Goal: Transaction & Acquisition: Purchase product/service

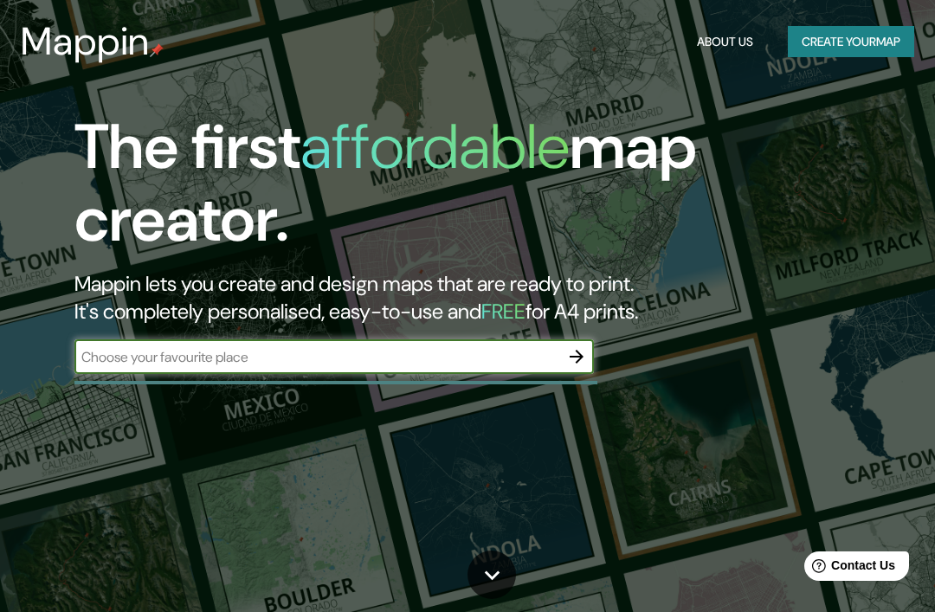
click at [409, 341] on div "​" at bounding box center [334, 356] width 520 height 35
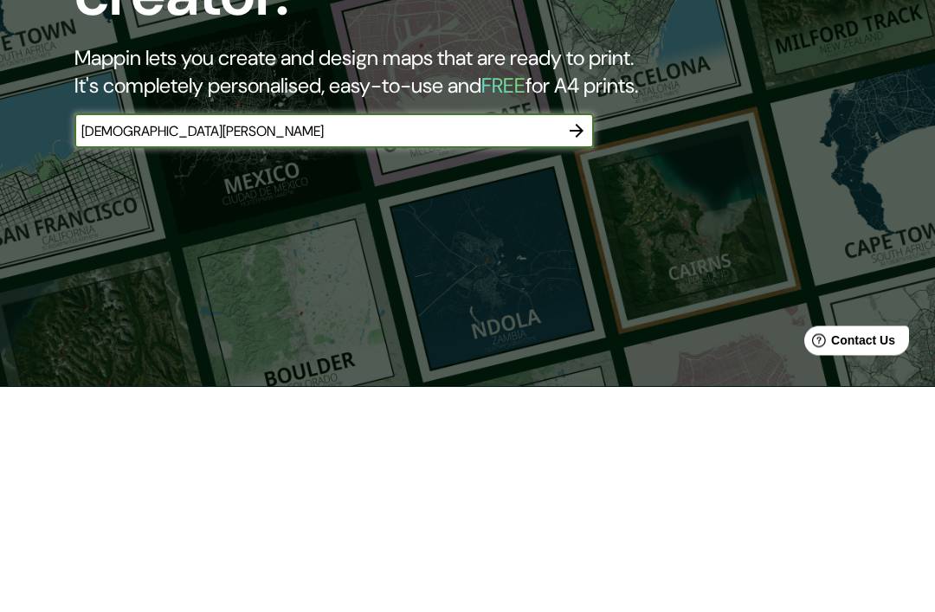
type input "[DEMOGRAPHIC_DATA][PERSON_NAME]"
click at [592, 339] on div at bounding box center [576, 356] width 35 height 35
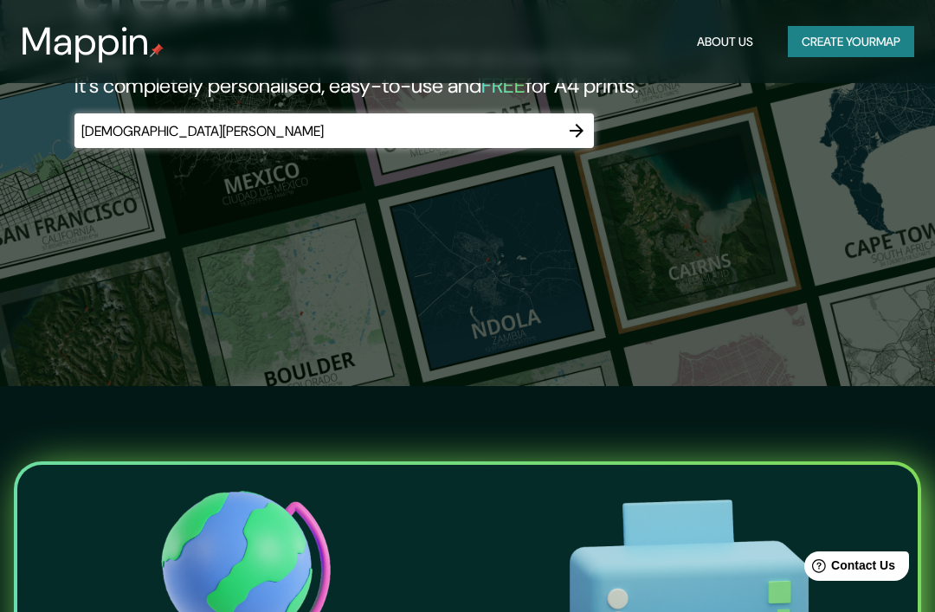
click at [578, 138] on icon "button" at bounding box center [576, 130] width 21 height 21
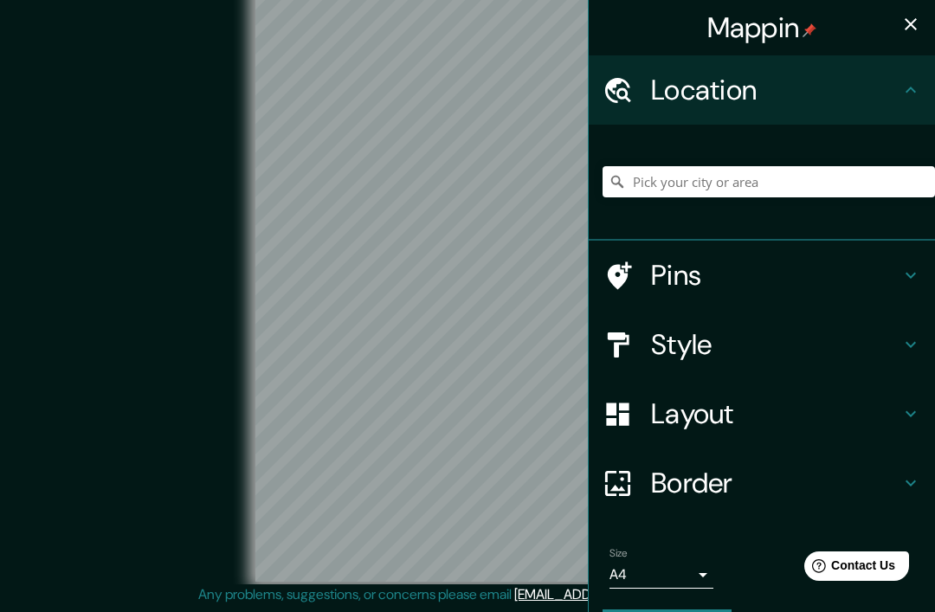
scroll to position [72, 0]
click at [677, 179] on input "Pick your city or area" at bounding box center [769, 181] width 333 height 31
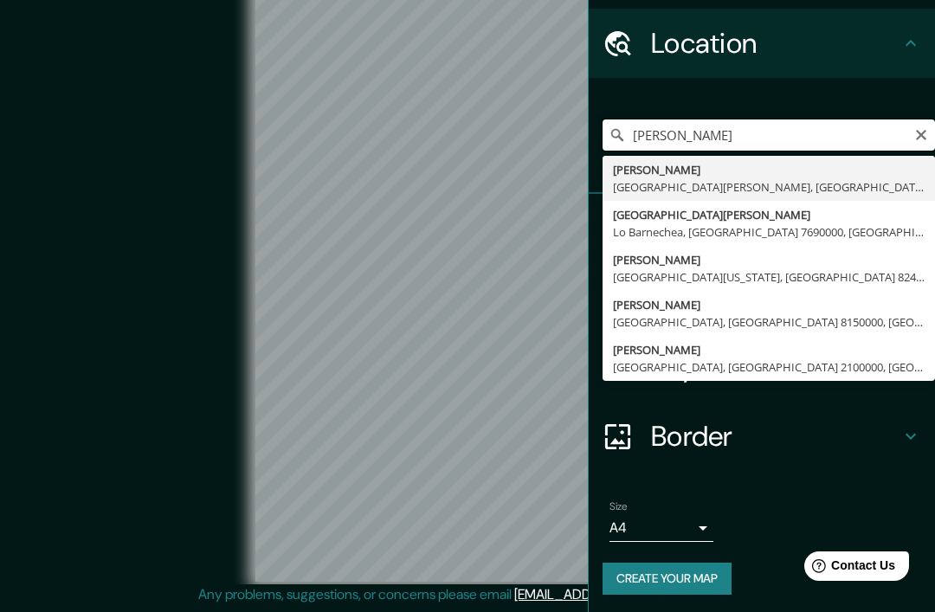
scroll to position [45, 0]
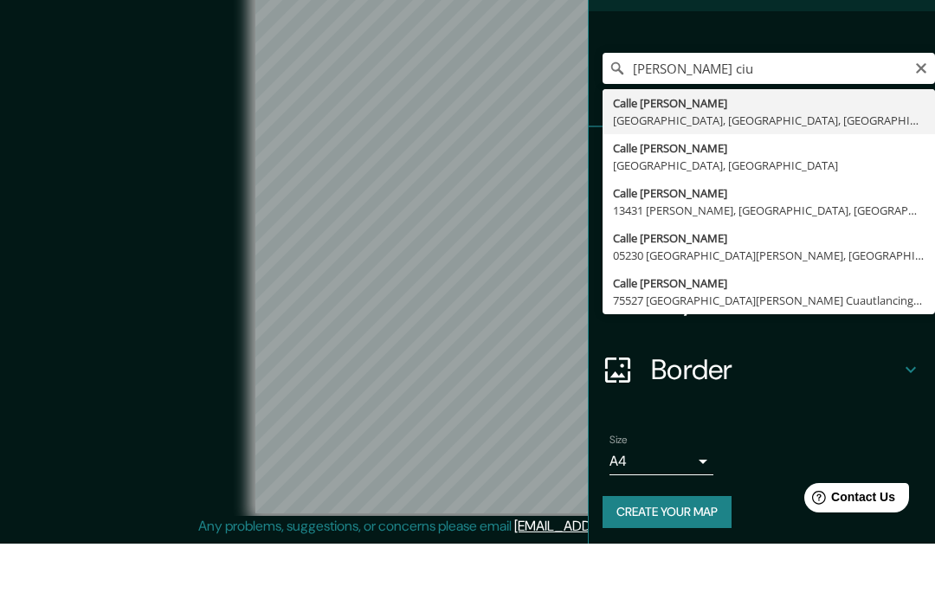
type input "[GEOGRAPHIC_DATA][PERSON_NAME], [GEOGRAPHIC_DATA]"
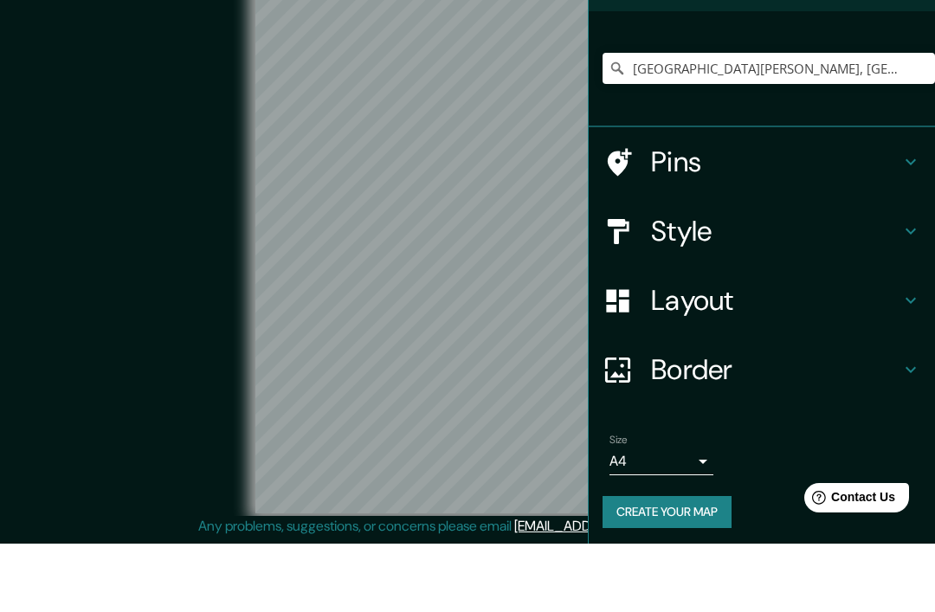
click at [152, 92] on div "© Mapbox © OpenStreetMap Improve this map" at bounding box center [468, 281] width 842 height 551
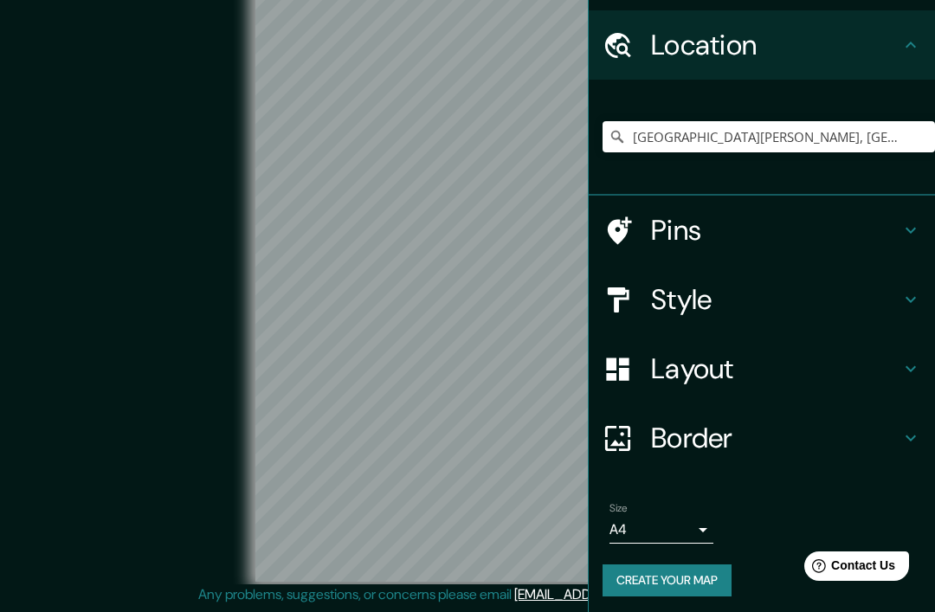
click at [920, 222] on icon at bounding box center [911, 230] width 21 height 21
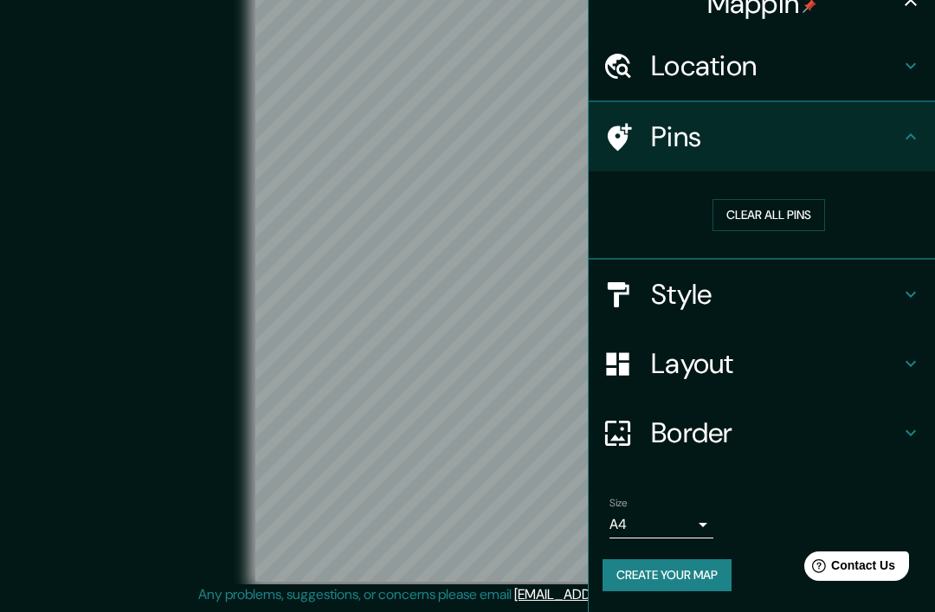
scroll to position [19, 0]
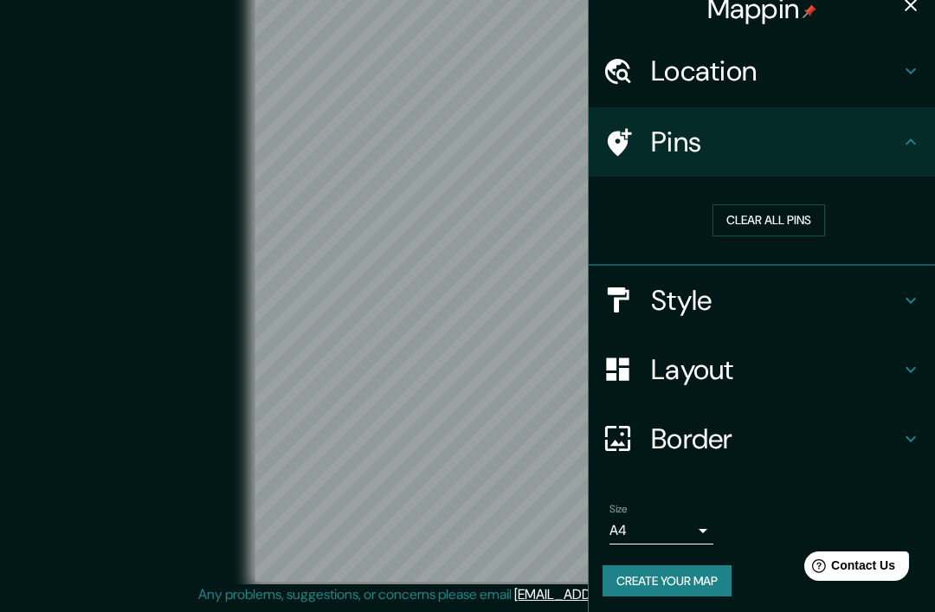
click at [796, 214] on button "Clear all pins" at bounding box center [769, 220] width 113 height 32
click at [832, 126] on h4 "Pins" at bounding box center [775, 142] width 249 height 35
click at [852, 301] on h4 "Style" at bounding box center [775, 300] width 249 height 35
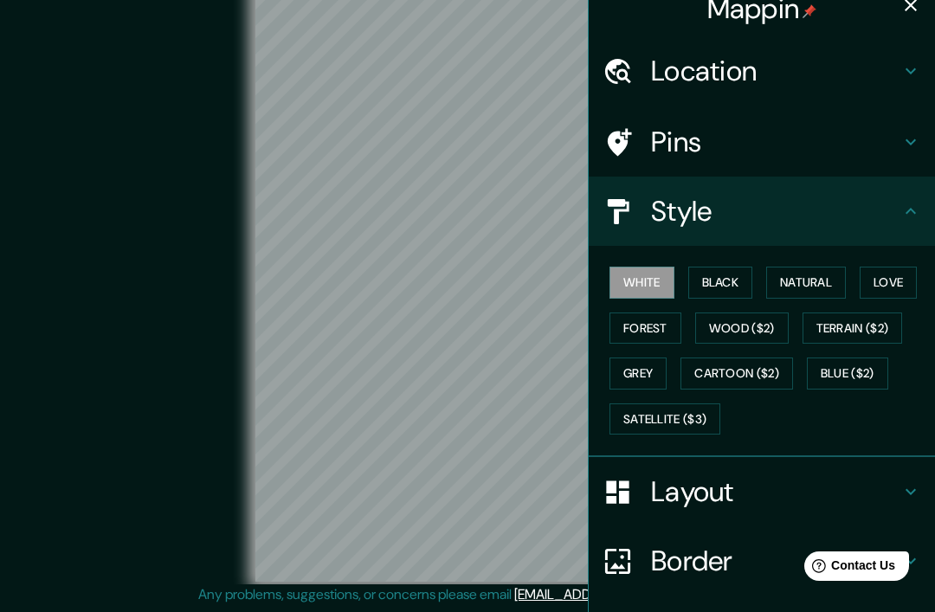
click at [708, 324] on button "Wood ($2)" at bounding box center [742, 329] width 94 height 32
click at [617, 270] on button "White" at bounding box center [642, 283] width 65 height 32
click at [891, 276] on button "Love" at bounding box center [888, 283] width 57 height 32
click at [867, 369] on button "Blue ($2)" at bounding box center [847, 374] width 81 height 32
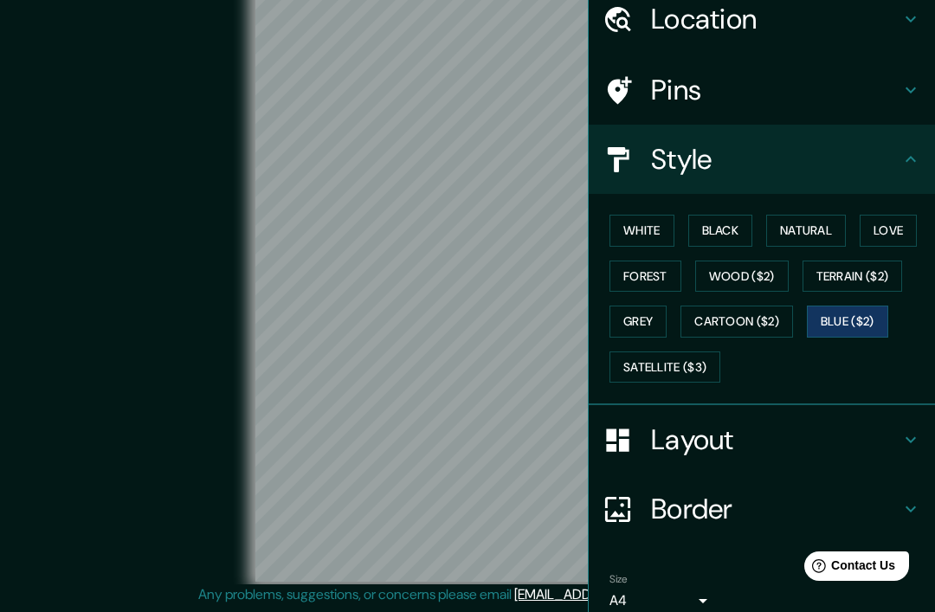
scroll to position [70, 0]
click at [856, 184] on div "Style" at bounding box center [762, 160] width 346 height 69
click at [723, 229] on button "Black" at bounding box center [720, 232] width 65 height 32
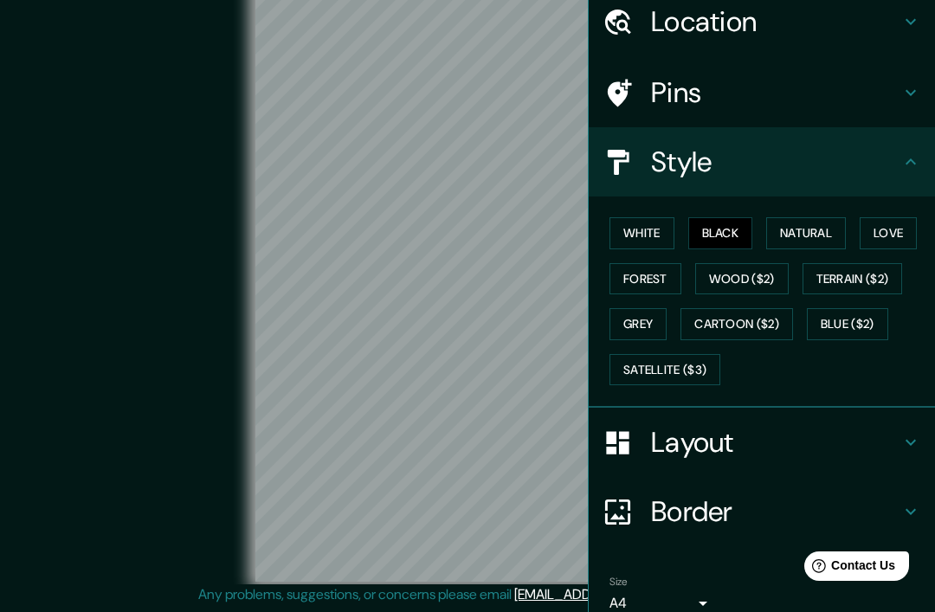
scroll to position [72, 0]
click at [895, 231] on button "Love" at bounding box center [888, 233] width 57 height 32
click at [824, 226] on button "Natural" at bounding box center [806, 233] width 80 height 32
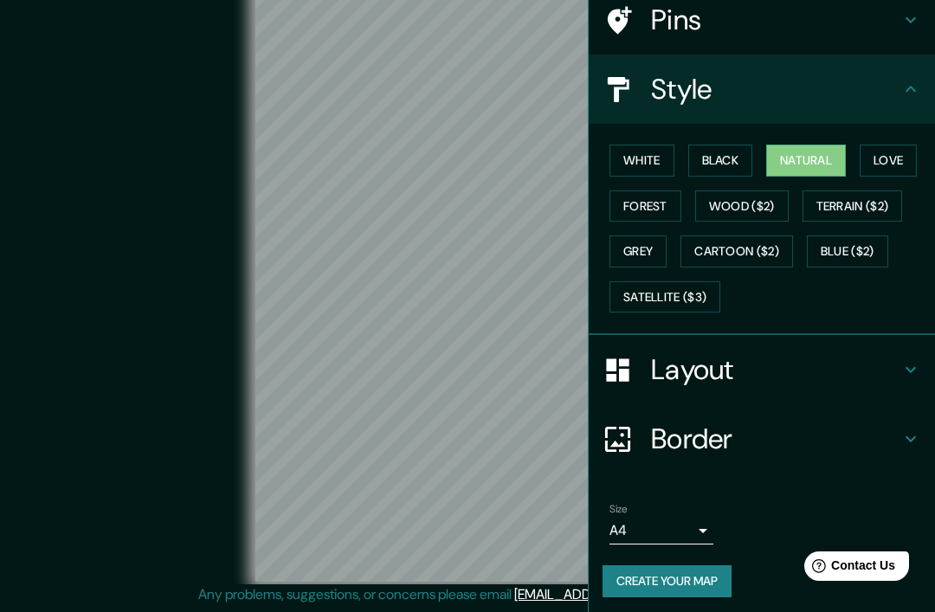
scroll to position [140, 0]
click at [919, 82] on icon at bounding box center [911, 90] width 21 height 21
click at [902, 94] on icon at bounding box center [911, 90] width 21 height 21
click at [712, 372] on h4 "Layout" at bounding box center [775, 370] width 249 height 35
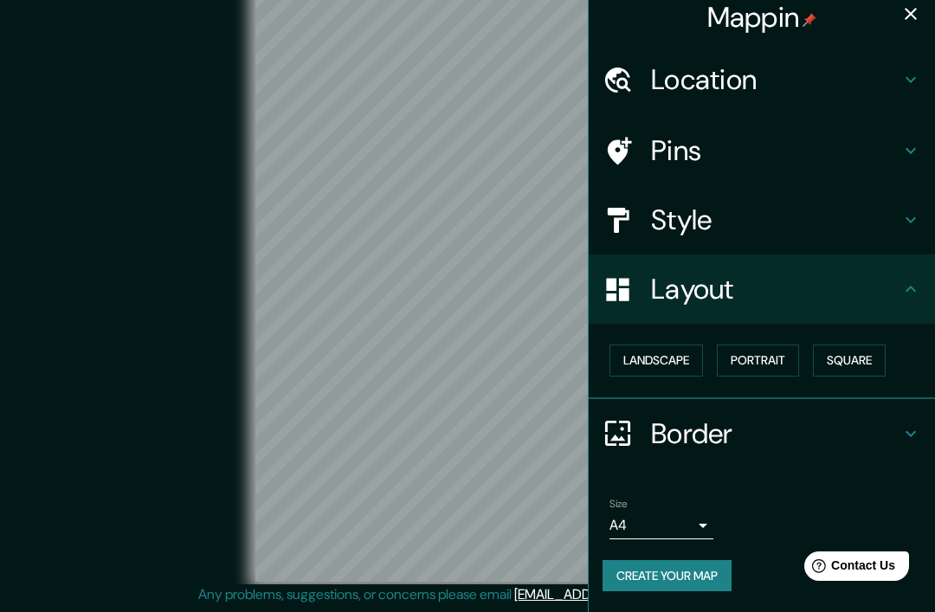
scroll to position [5, 0]
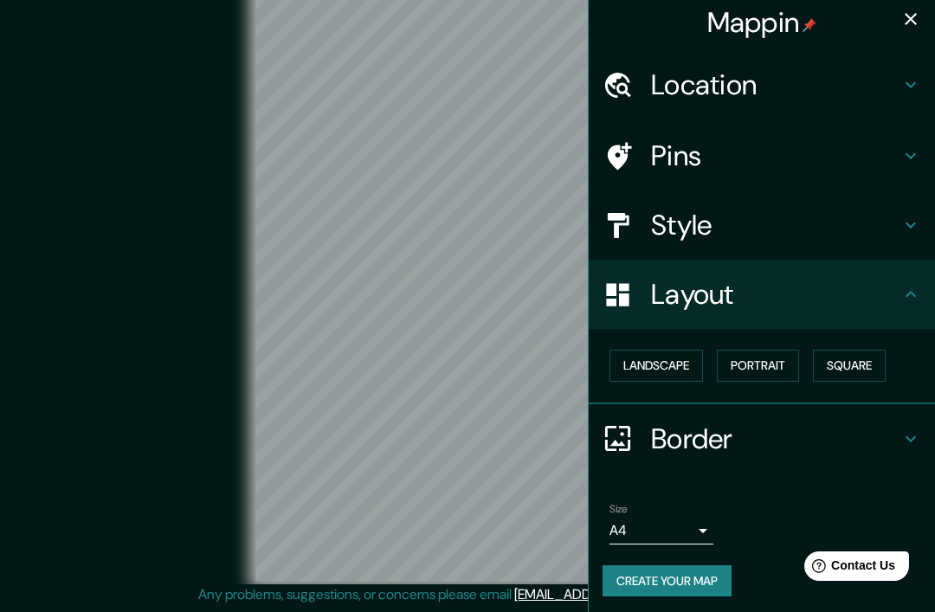
click at [763, 357] on button "Portrait" at bounding box center [758, 366] width 82 height 32
click at [765, 365] on button "Portrait" at bounding box center [758, 366] width 82 height 32
click at [844, 371] on button "Square" at bounding box center [849, 366] width 73 height 32
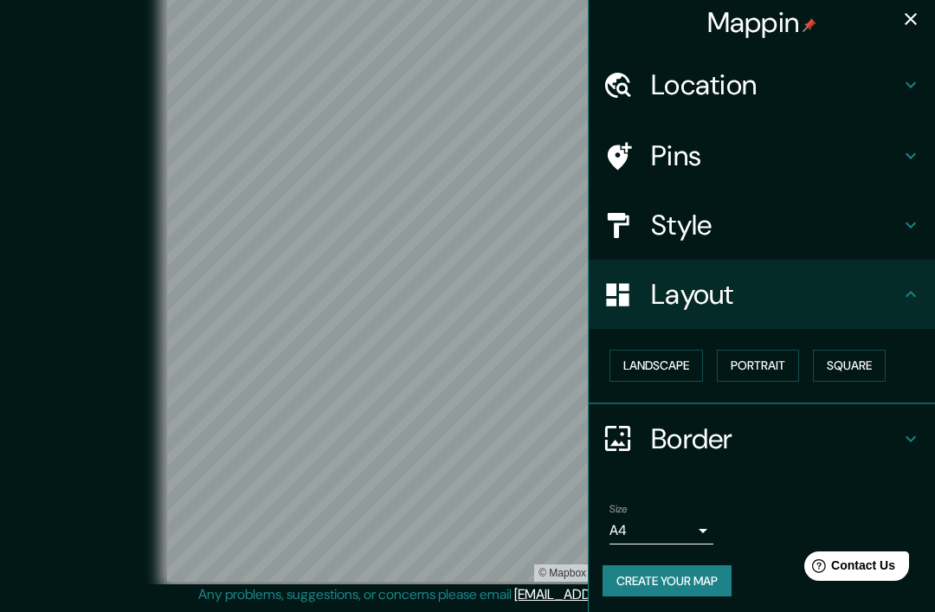
click at [657, 364] on button "Landscape" at bounding box center [657, 366] width 94 height 32
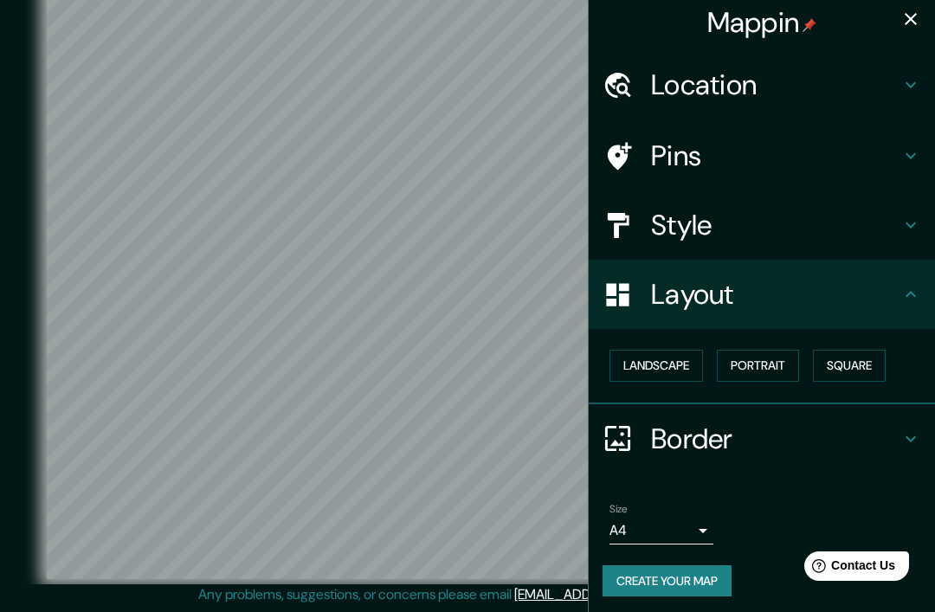
click at [772, 368] on button "Portrait" at bounding box center [758, 366] width 82 height 32
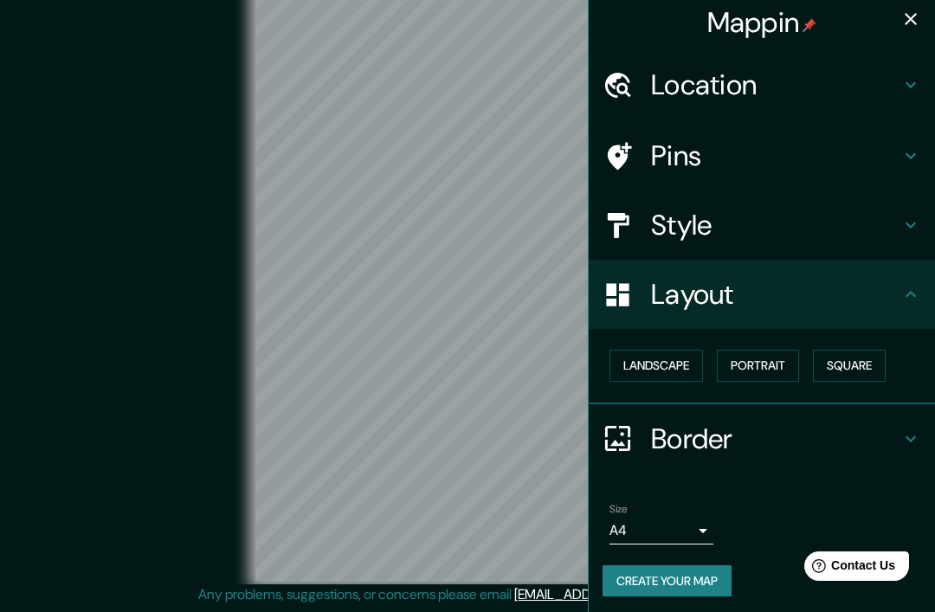
click at [820, 368] on button "Square" at bounding box center [849, 366] width 73 height 32
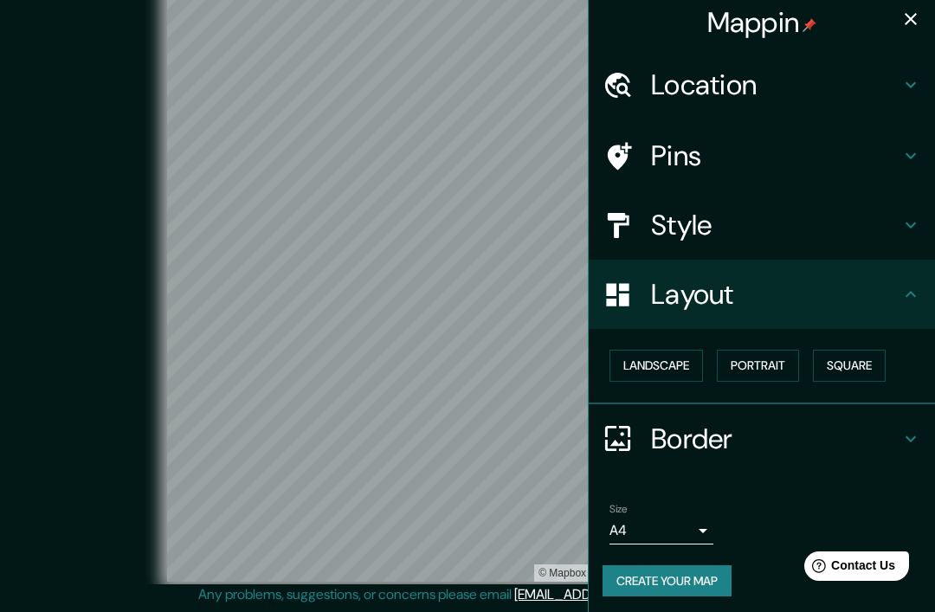
click at [636, 365] on button "Landscape" at bounding box center [657, 366] width 94 height 32
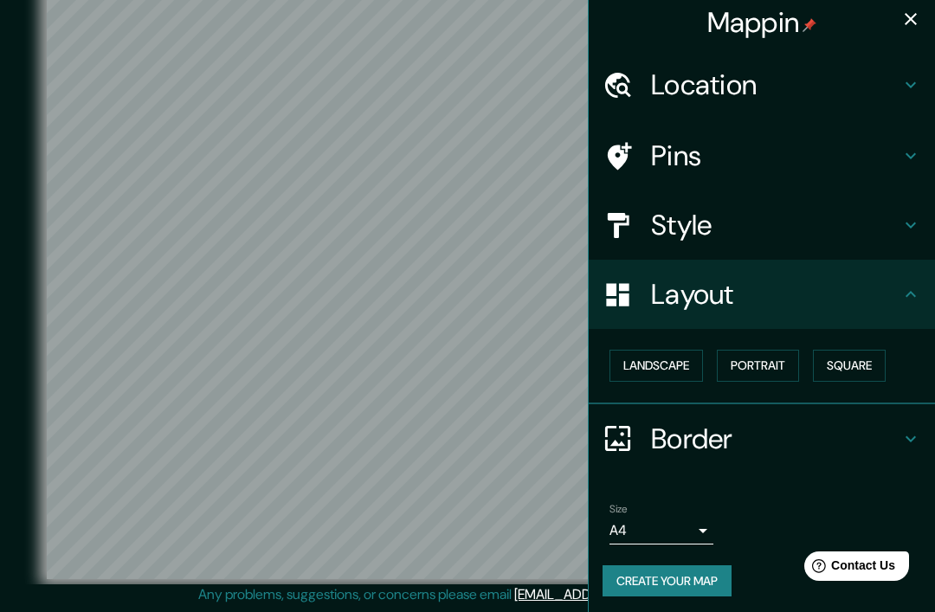
click at [924, 276] on div "Layout" at bounding box center [762, 294] width 346 height 69
click at [906, 218] on icon at bounding box center [911, 225] width 21 height 21
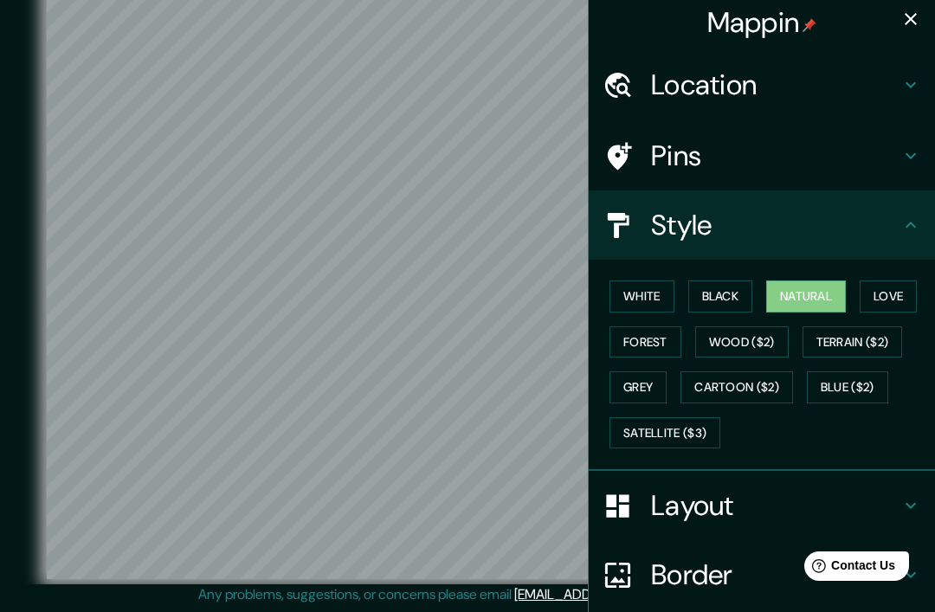
click at [674, 294] on button "White" at bounding box center [642, 297] width 65 height 32
click at [722, 294] on button "Black" at bounding box center [720, 297] width 65 height 32
click at [881, 224] on h4 "Style" at bounding box center [775, 225] width 249 height 35
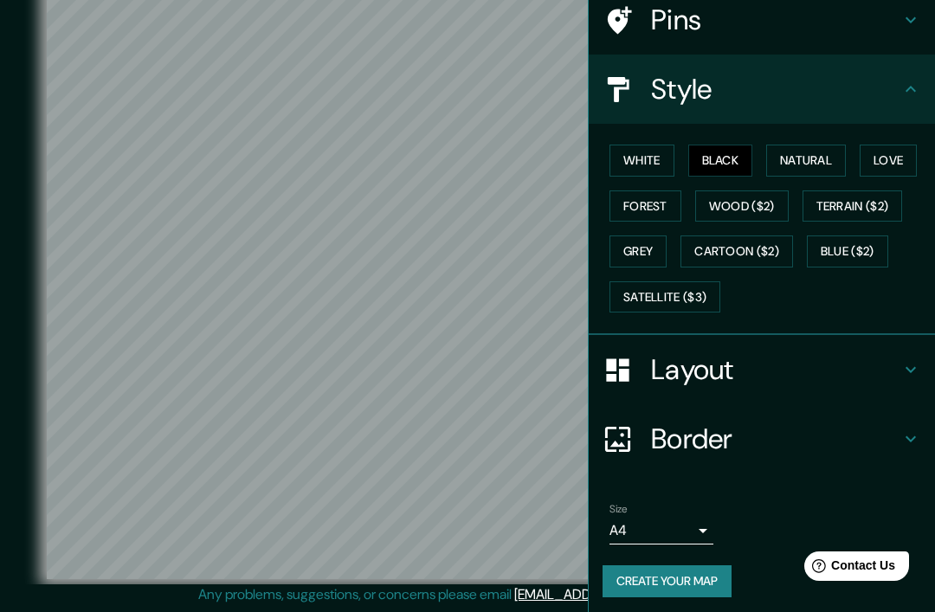
scroll to position [140, 0]
click at [878, 440] on h4 "Border" at bounding box center [775, 440] width 249 height 35
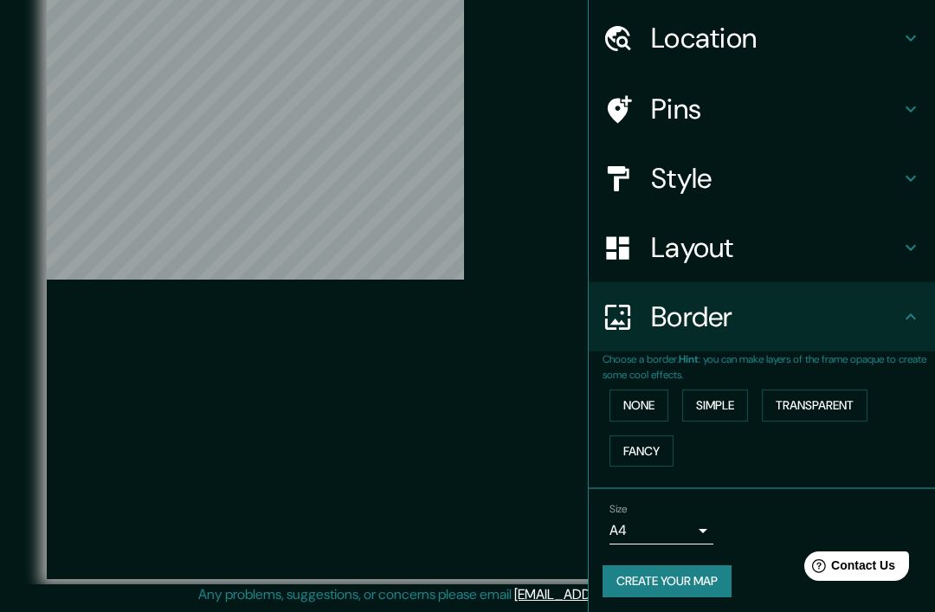
scroll to position [52, 0]
